Goal: Information Seeking & Learning: Understand process/instructions

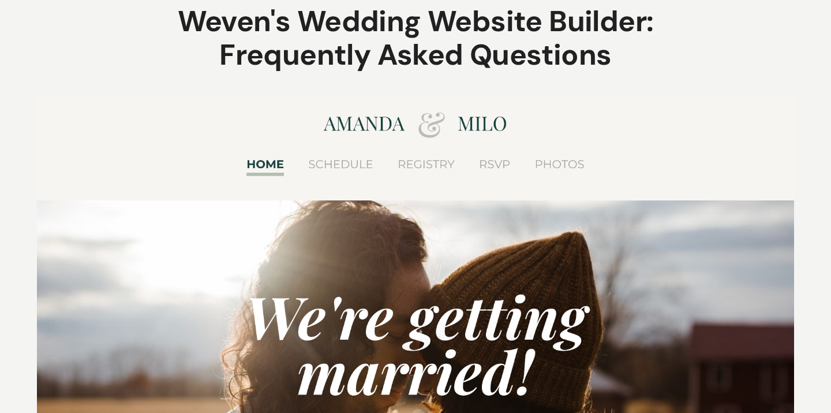
scroll to position [69, 0]
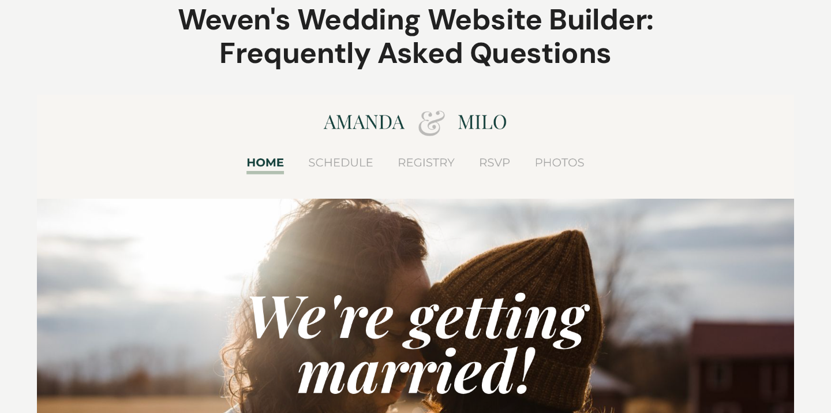
click at [503, 163] on figure at bounding box center [415, 326] width 757 height 462
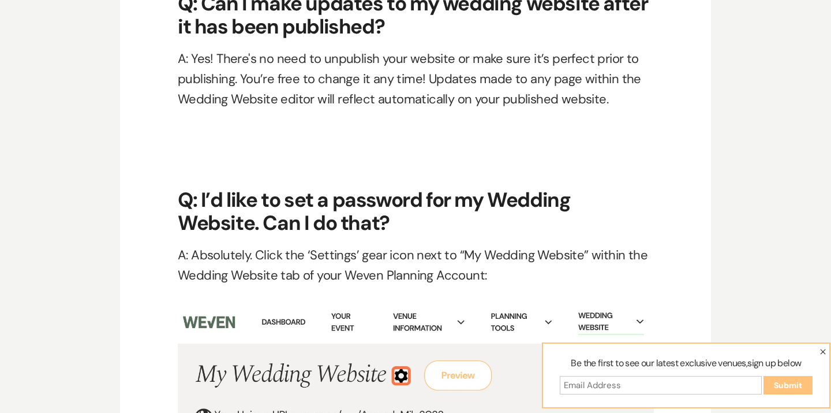
scroll to position [511, 0]
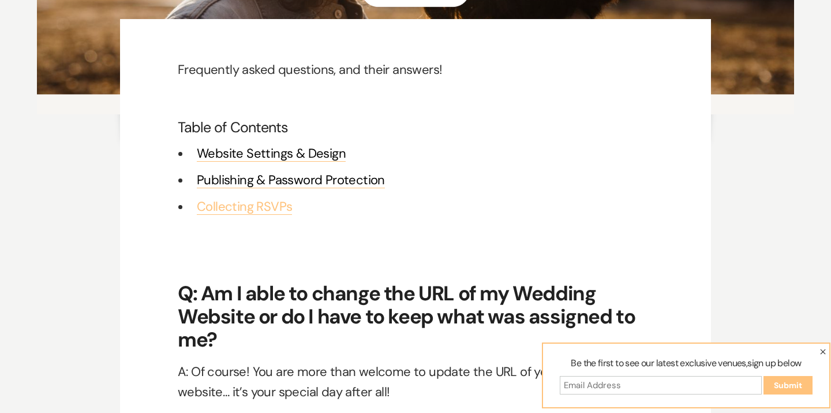
click at [270, 204] on link "Collecting RSVPs" at bounding box center [244, 206] width 95 height 17
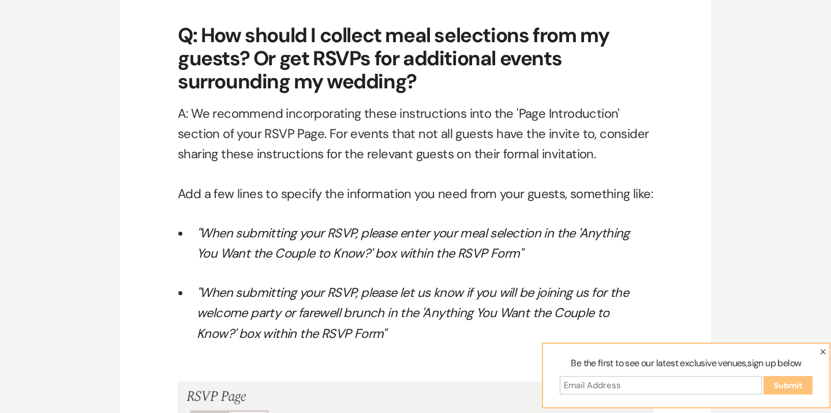
scroll to position [6071, 0]
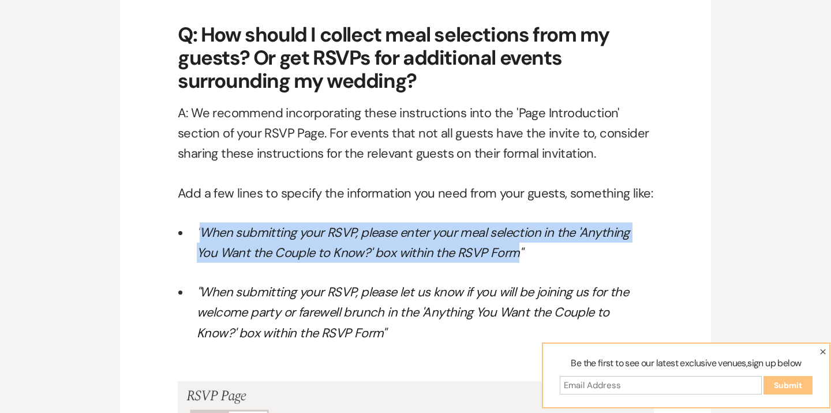
drag, startPoint x: 515, startPoint y: 255, endPoint x: 200, endPoint y: 237, distance: 316.2
click at [200, 237] on em ""When submitting your RSVP, please enter your meal selection in the 'Anything Y…" at bounding box center [413, 242] width 433 height 37
copy em "When submitting your RSVP, please enter your meal selection in the 'Anything Yo…"
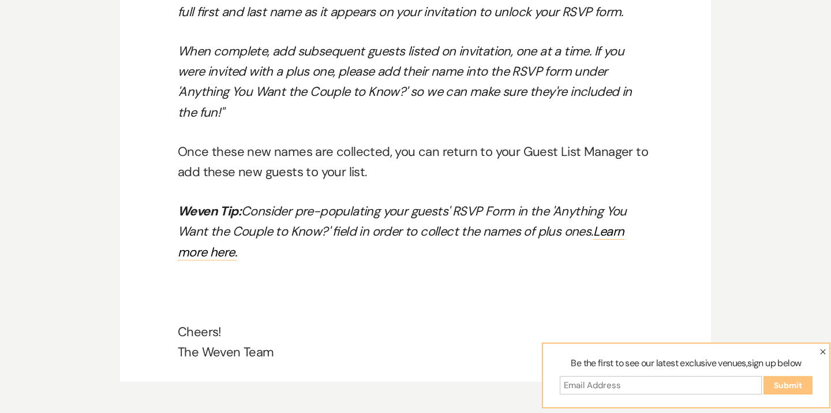
scroll to position [7092, 0]
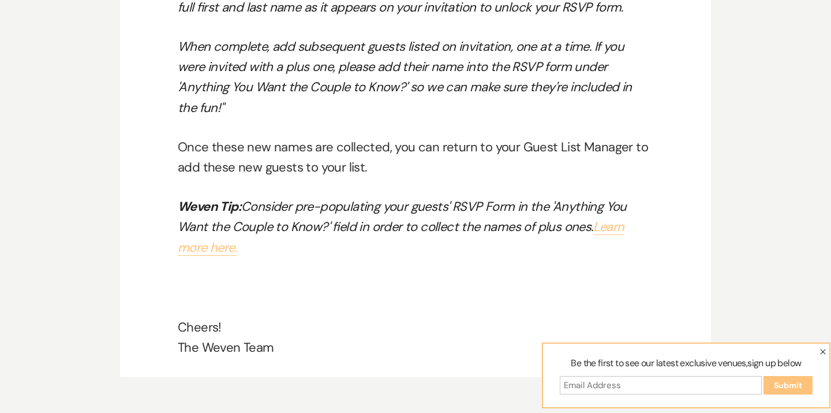
click at [604, 218] on link "Learn more here." at bounding box center [401, 236] width 447 height 37
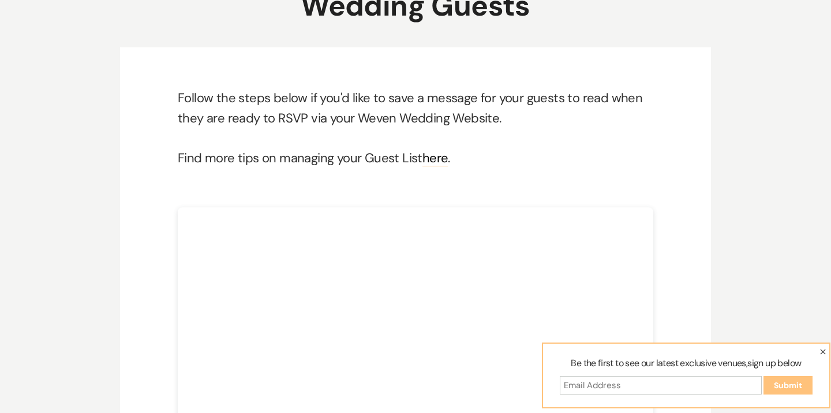
scroll to position [24, 0]
